Goal: Information Seeking & Learning: Find specific fact

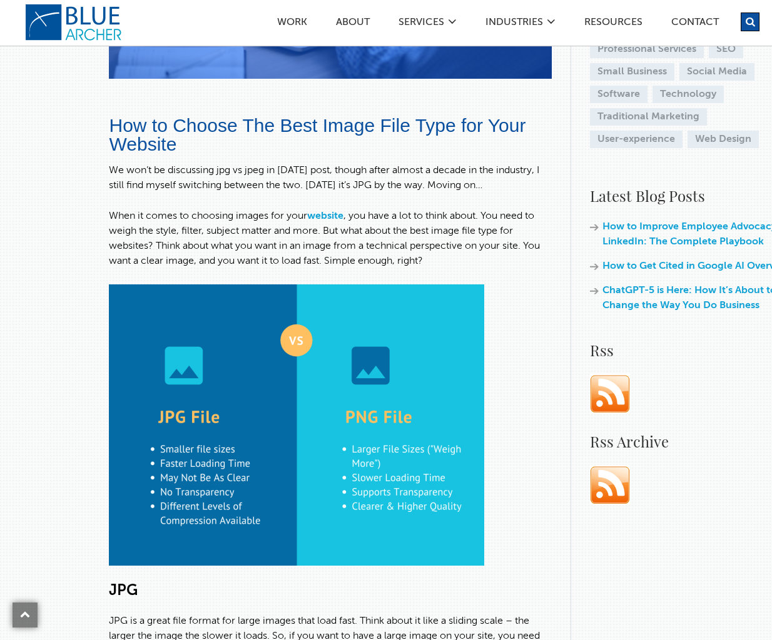
scroll to position [813, 0]
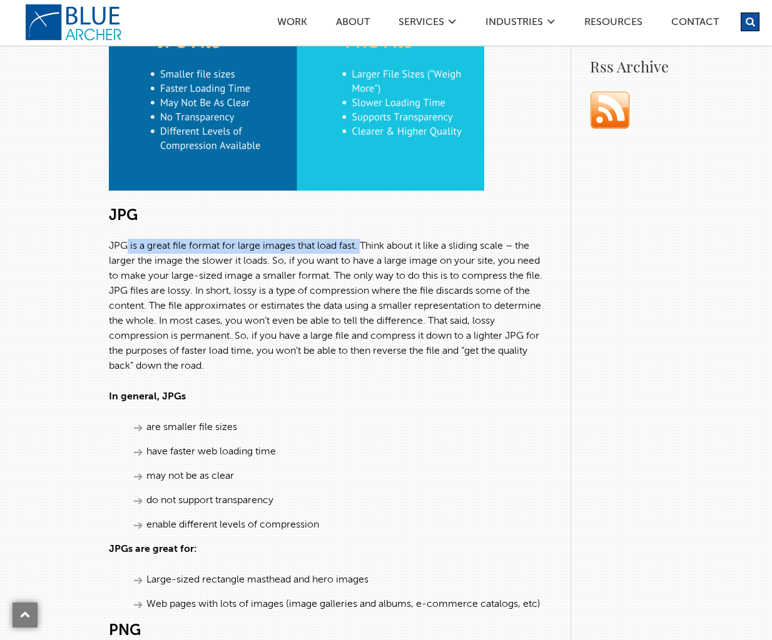
drag, startPoint x: 129, startPoint y: 246, endPoint x: 363, endPoint y: 251, distance: 233.9
click at [363, 251] on p "JPG is a great file format for large images that load fast. Think about it like…" at bounding box center [330, 306] width 442 height 135
click at [198, 240] on p "JPG is a great file format for large images that load fast. Think about it like…" at bounding box center [330, 306] width 442 height 135
click at [129, 246] on p "JPG is a great file format for large images that load fast. Think about it like…" at bounding box center [330, 306] width 442 height 135
drag, startPoint x: 134, startPoint y: 245, endPoint x: 358, endPoint y: 246, distance: 223.8
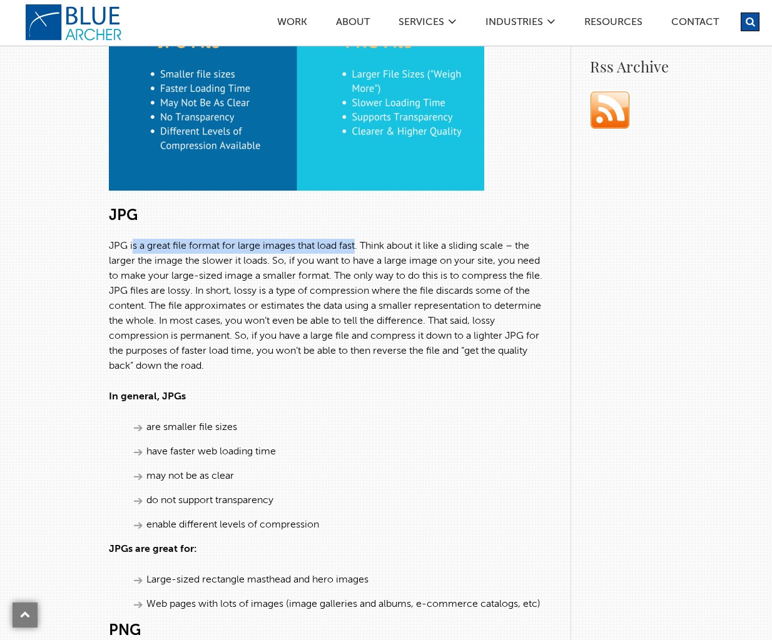
click at [358, 246] on p "JPG is a great file format for large images that load fast. Think about it like…" at bounding box center [330, 306] width 442 height 135
copy p "s a great file format for large images that load fast"
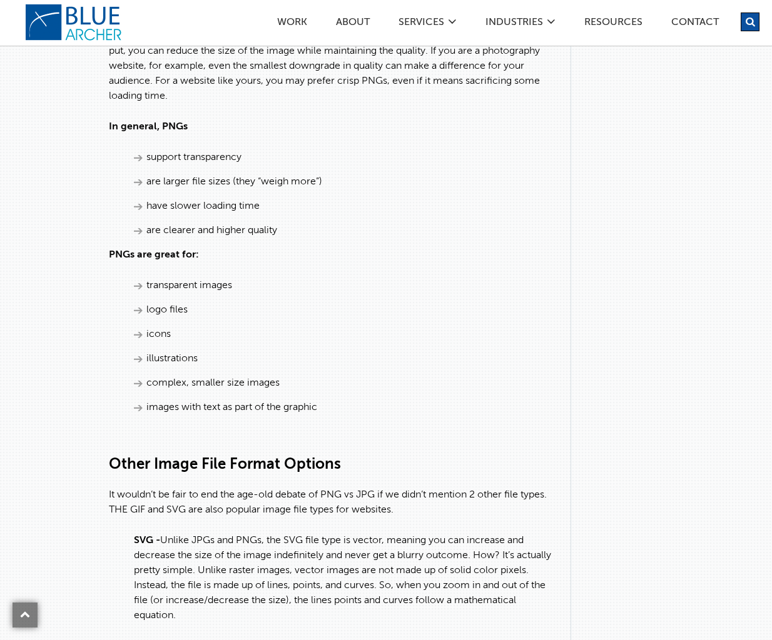
scroll to position [1250, 0]
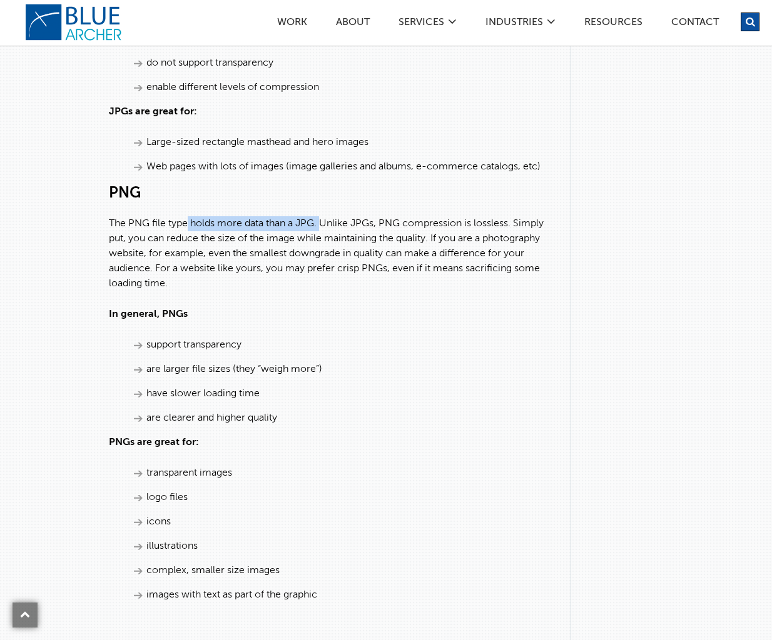
drag, startPoint x: 189, startPoint y: 222, endPoint x: 325, endPoint y: 221, distance: 135.1
click at [325, 221] on p "The PNG file type holds more data than a JPG. Unlike JPGs, PNG compression is l…" at bounding box center [330, 253] width 442 height 75
copy p "holds more data than a JPG."
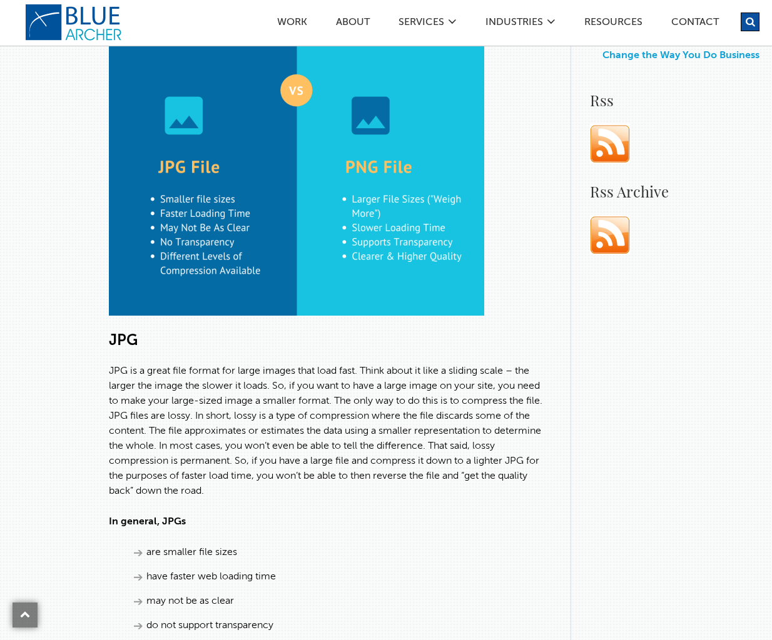
scroll to position [625, 0]
